Goal: Use online tool/utility: Utilize a website feature to perform a specific function

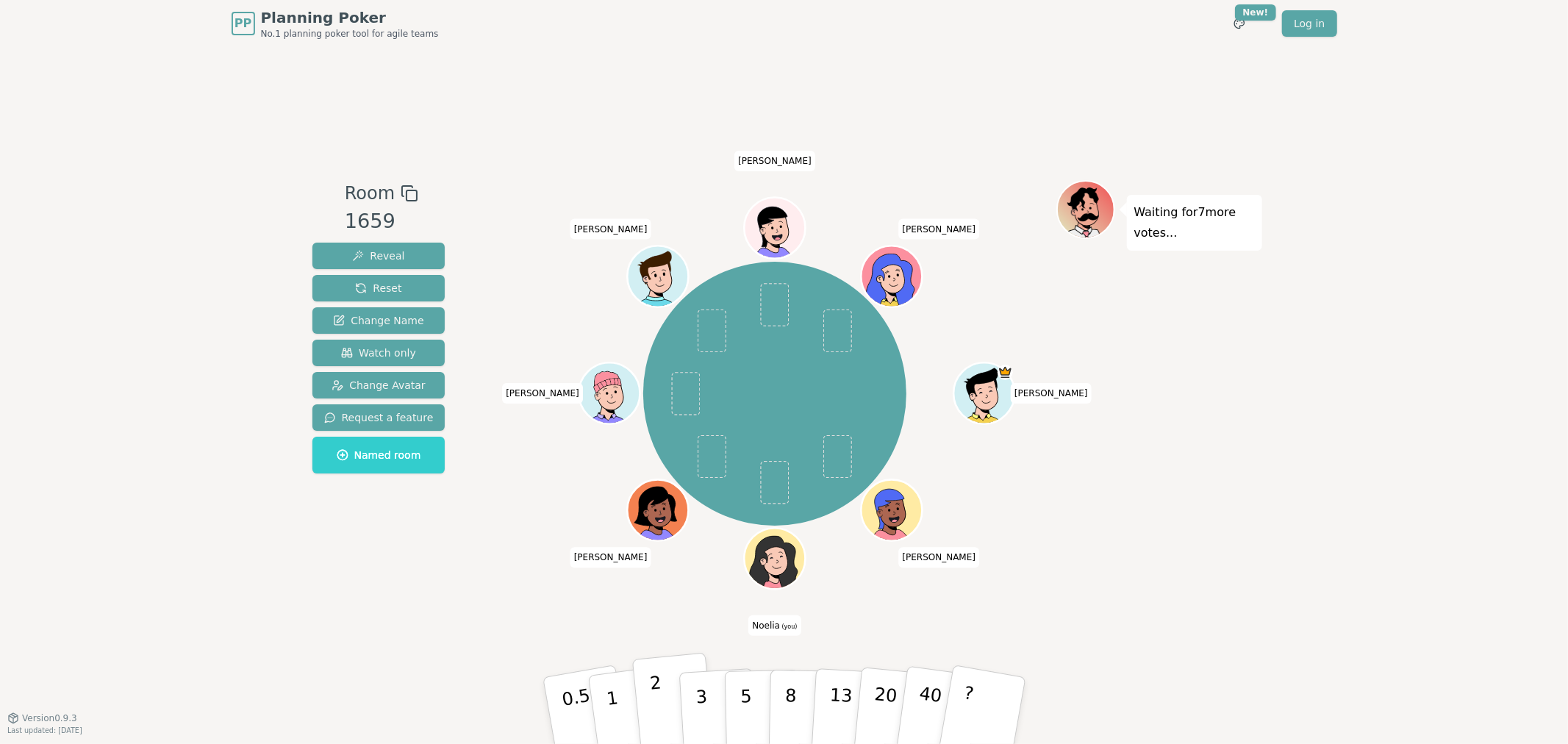
click at [669, 713] on button "2" at bounding box center [673, 711] width 84 height 117
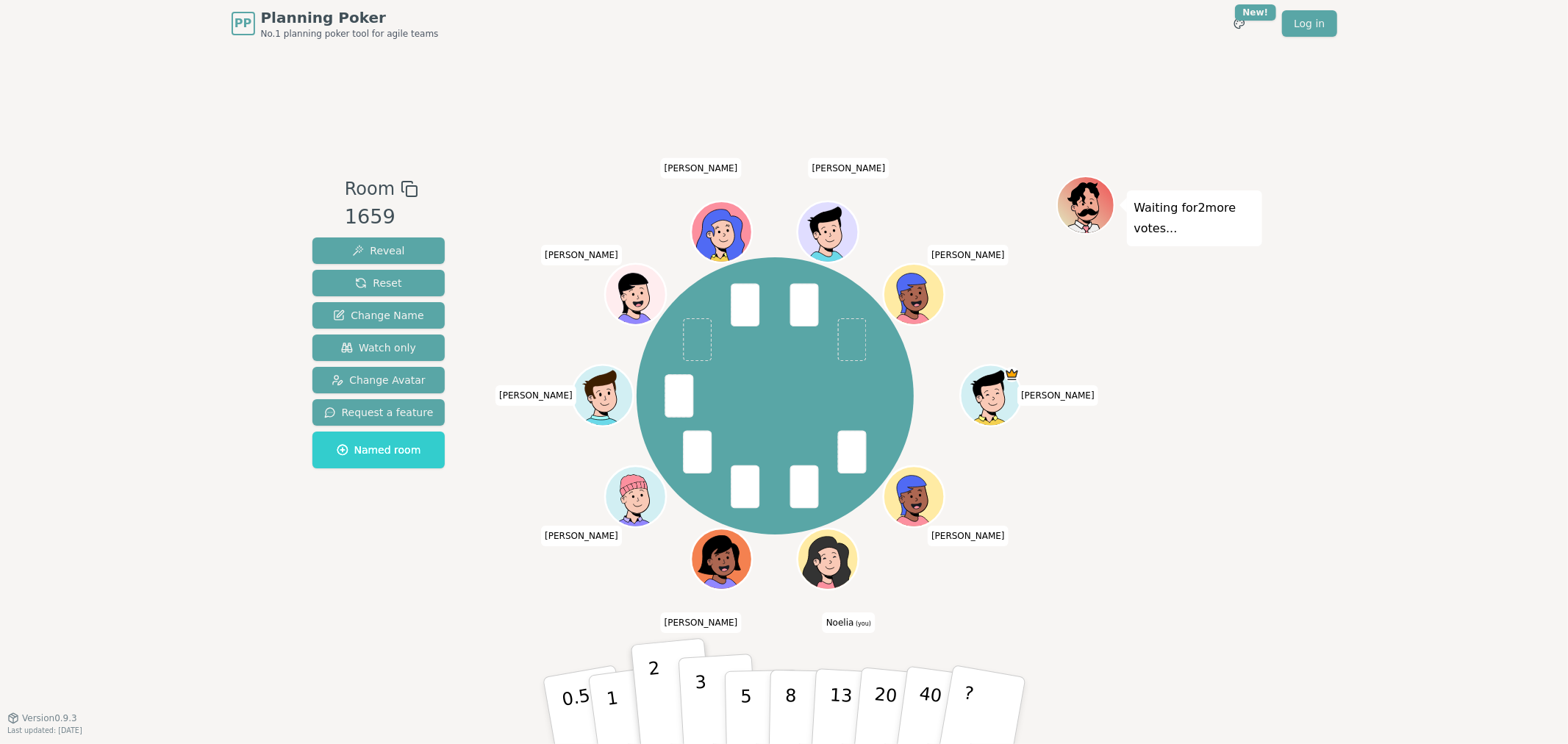
click at [695, 715] on button "3" at bounding box center [718, 711] width 80 height 115
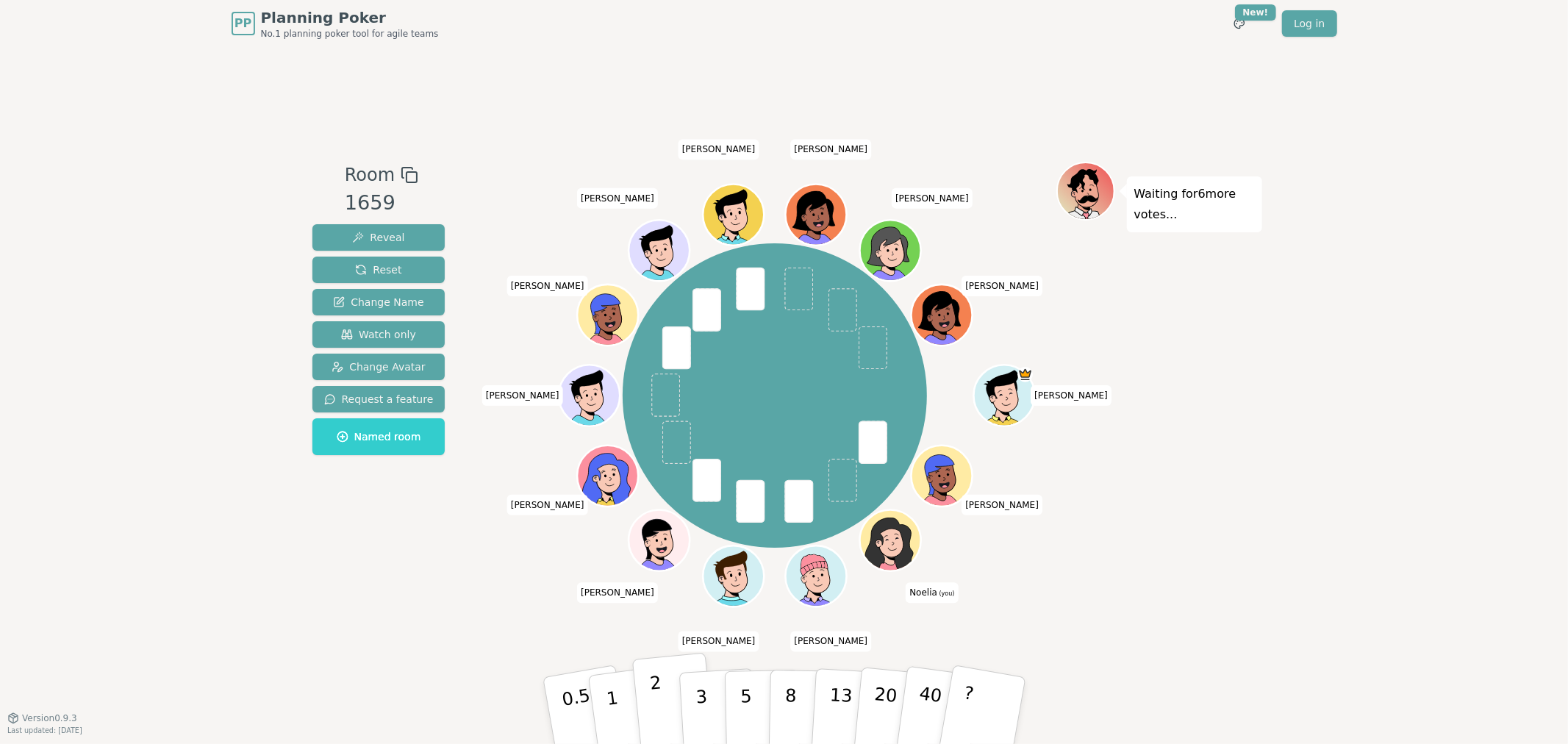
click at [661, 715] on p "2" at bounding box center [658, 713] width 19 height 80
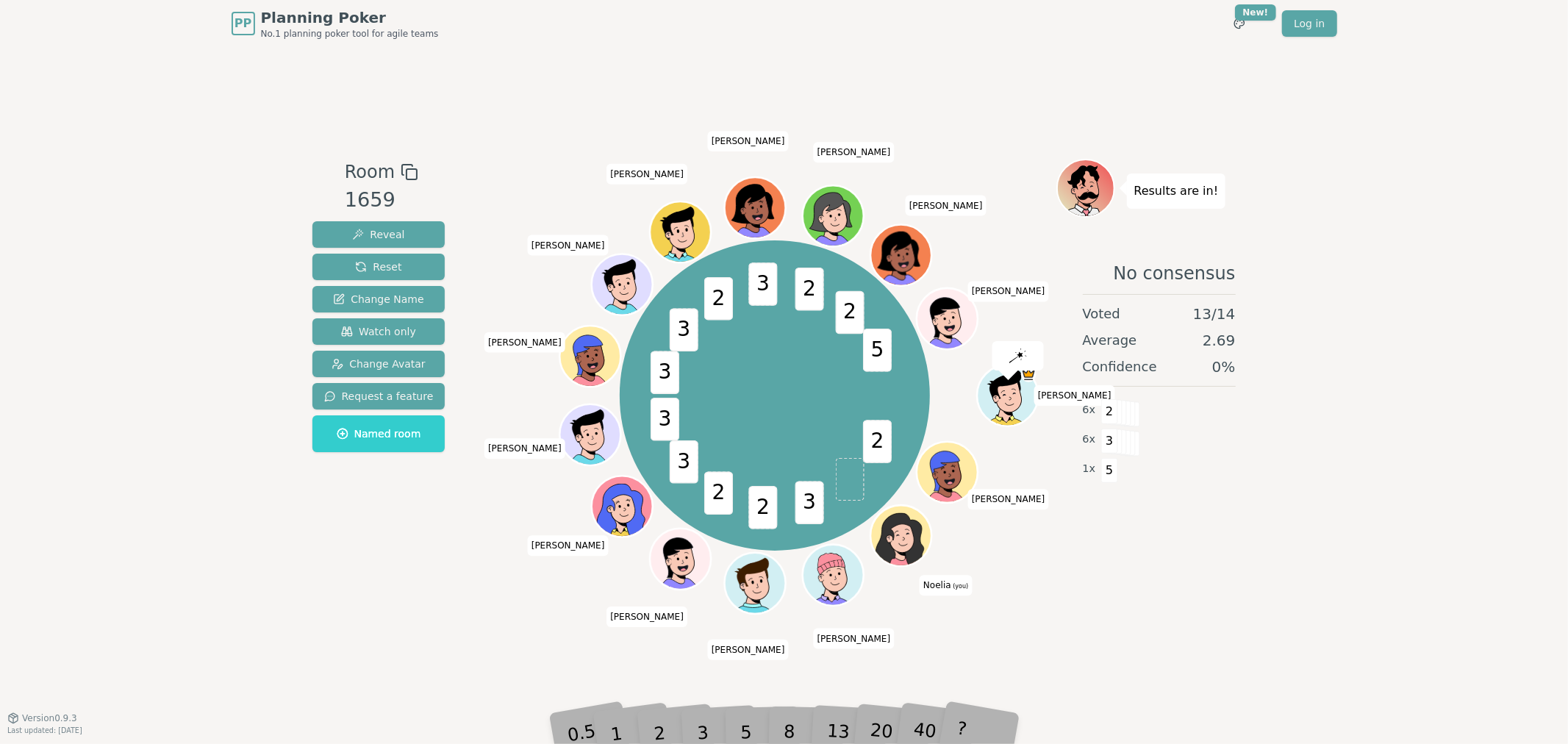
drag, startPoint x: 1206, startPoint y: 581, endPoint x: 606, endPoint y: 34, distance: 811.9
click at [1181, 571] on div "Results are in! No consensus Voted 13 / 14 Average 2.69 Confidence 0 % 6 x 2 6 …" at bounding box center [1160, 383] width 206 height 448
